Goal: Find specific page/section: Find specific page/section

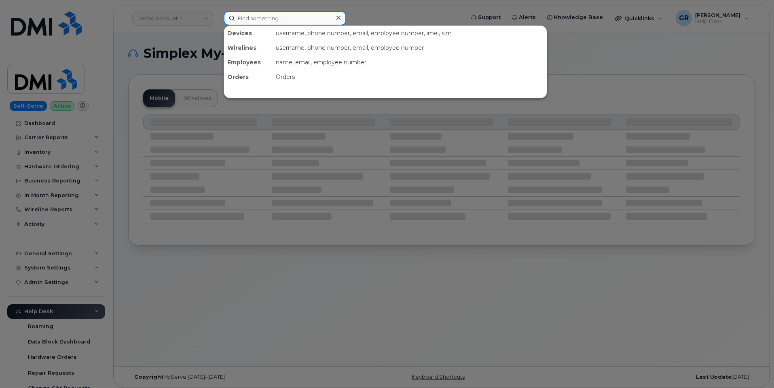
click at [315, 21] on input at bounding box center [285, 18] width 123 height 15
paste input "350765876323001"
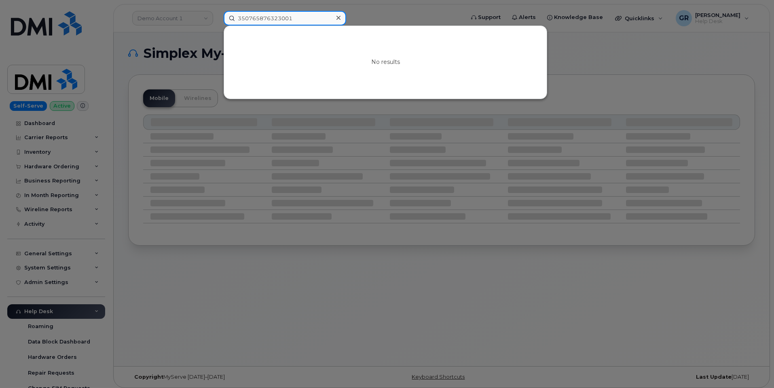
type input "350765876323001"
click at [338, 19] on icon at bounding box center [338, 18] width 4 height 4
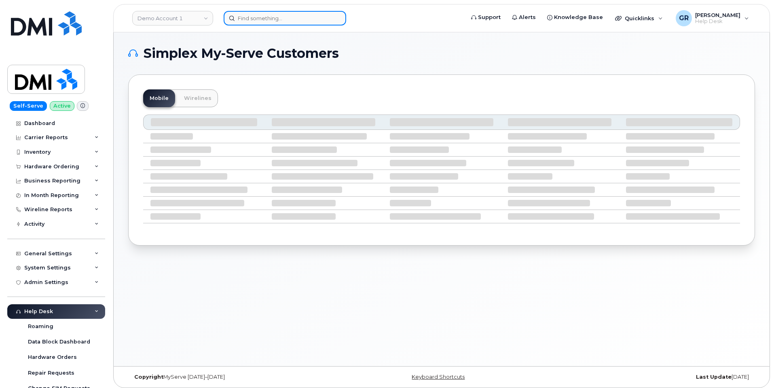
click at [272, 15] on input at bounding box center [285, 18] width 123 height 15
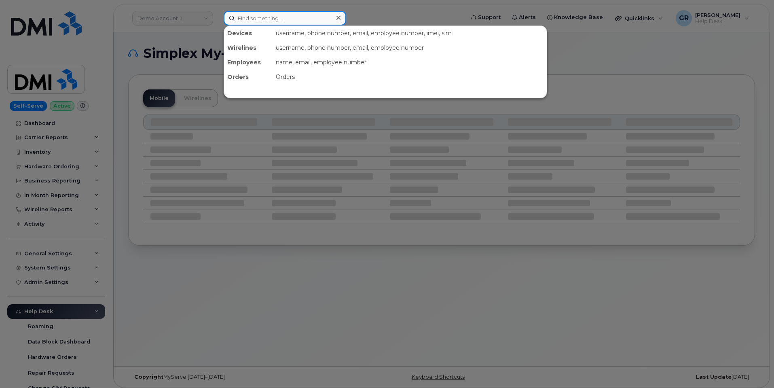
paste input "[PHONE_NUMBER]"
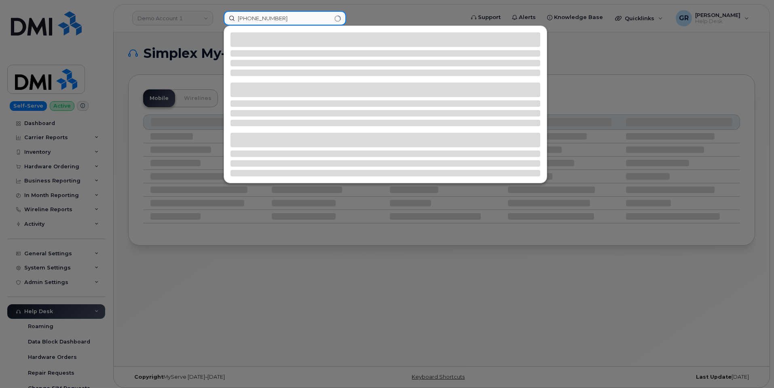
type input "[PHONE_NUMBER]"
click at [294, 17] on input "[PHONE_NUMBER]" at bounding box center [285, 18] width 123 height 15
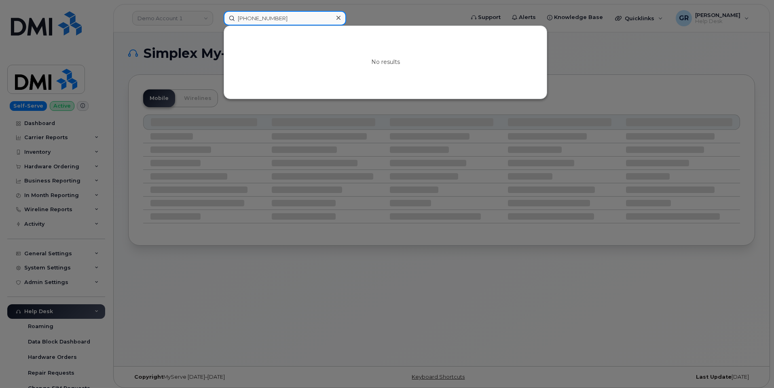
drag, startPoint x: 282, startPoint y: 13, endPoint x: 287, endPoint y: 14, distance: 5.3
click at [282, 13] on input "[PHONE_NUMBER]" at bounding box center [285, 18] width 123 height 15
click at [263, 17] on input "[PHONE_NUMBER]" at bounding box center [285, 18] width 123 height 15
click at [283, 17] on input "[PHONE_NUMBER]" at bounding box center [285, 18] width 123 height 15
click at [203, 26] on div at bounding box center [387, 194] width 774 height 388
